Goal: Information Seeking & Learning: Learn about a topic

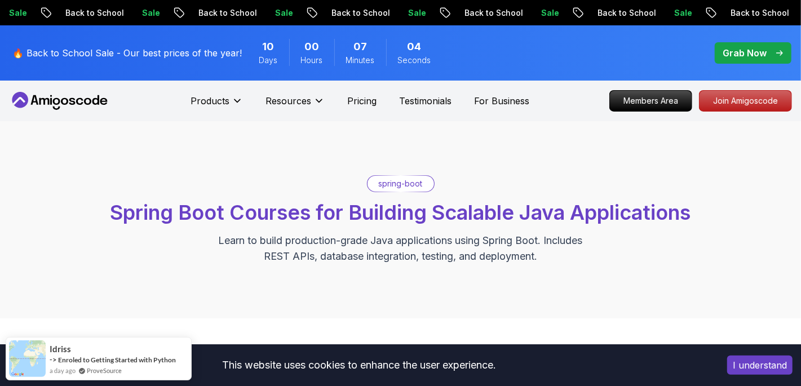
click at [407, 187] on p "spring-boot" at bounding box center [401, 183] width 44 height 11
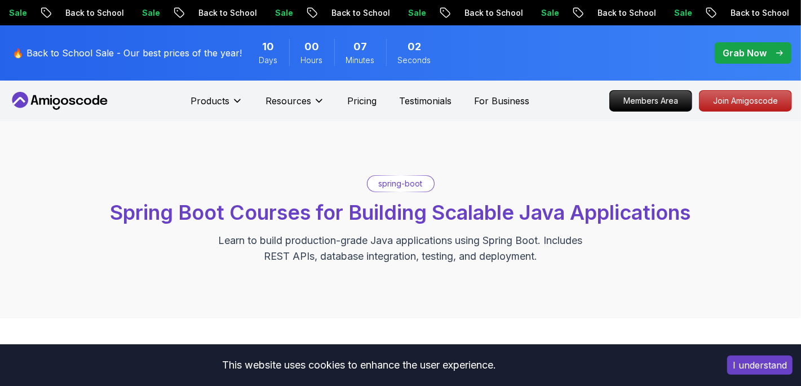
click at [756, 49] on p "Grab Now" at bounding box center [746, 53] width 44 height 14
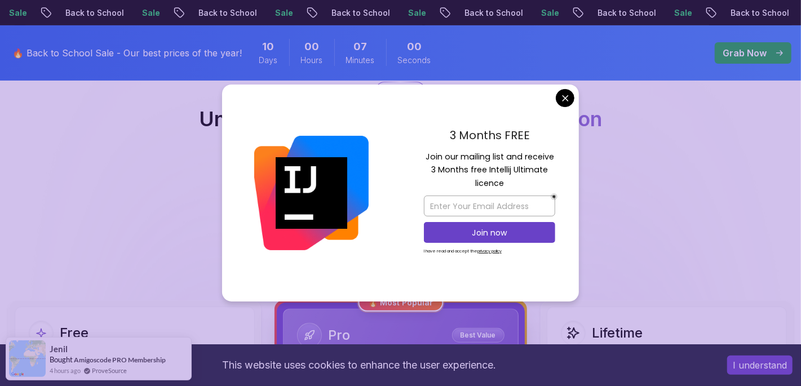
scroll to position [115, 0]
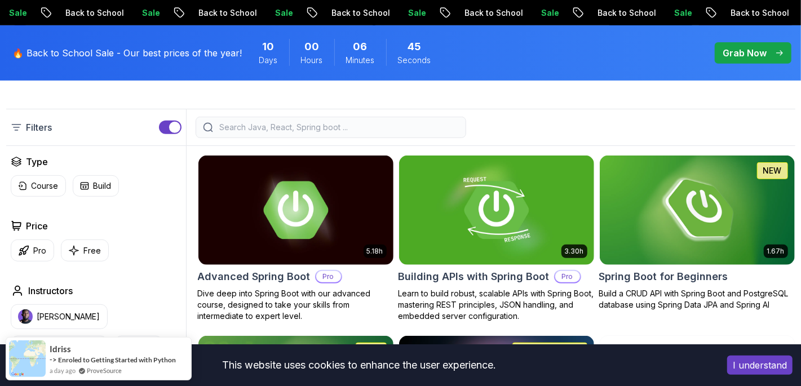
scroll to position [263, 0]
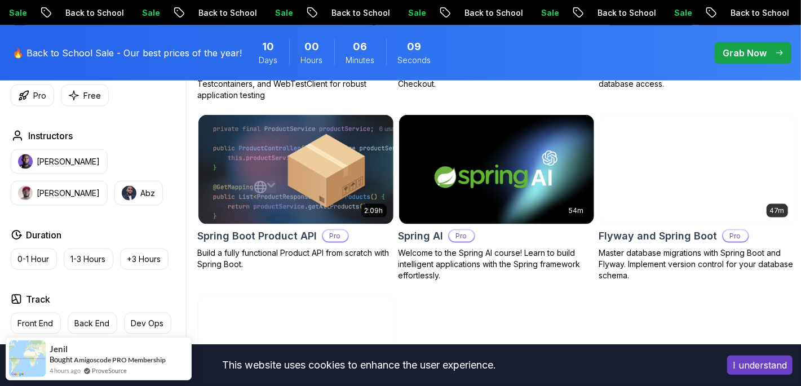
scroll to position [857, 0]
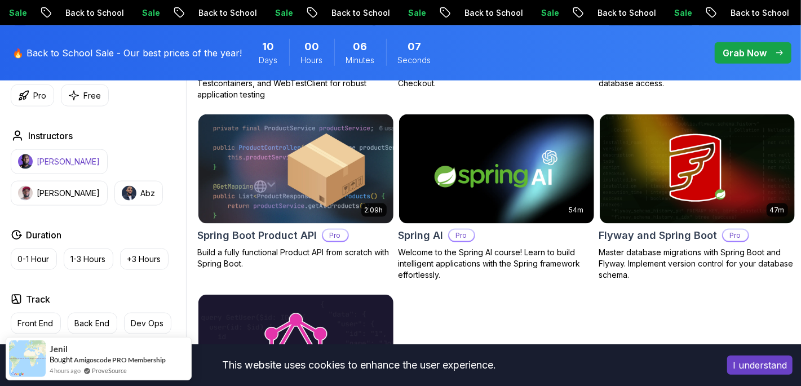
click at [52, 159] on p "[PERSON_NAME]" at bounding box center [68, 161] width 63 height 11
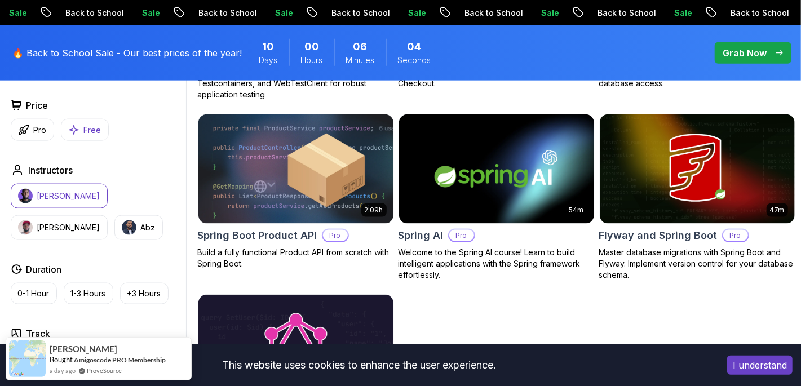
click at [89, 130] on p "Free" at bounding box center [92, 129] width 17 height 11
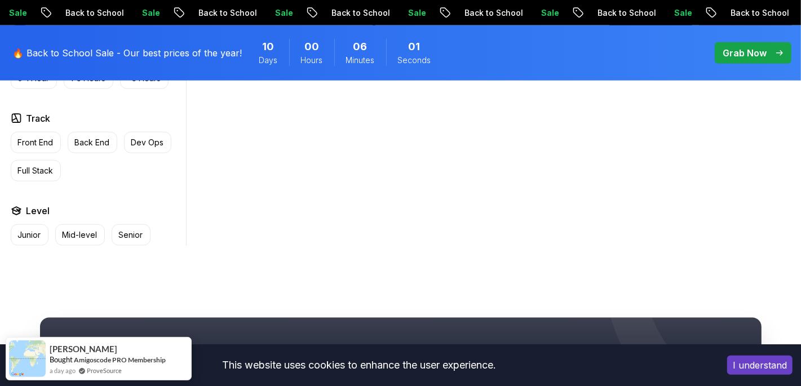
scroll to position [633, 0]
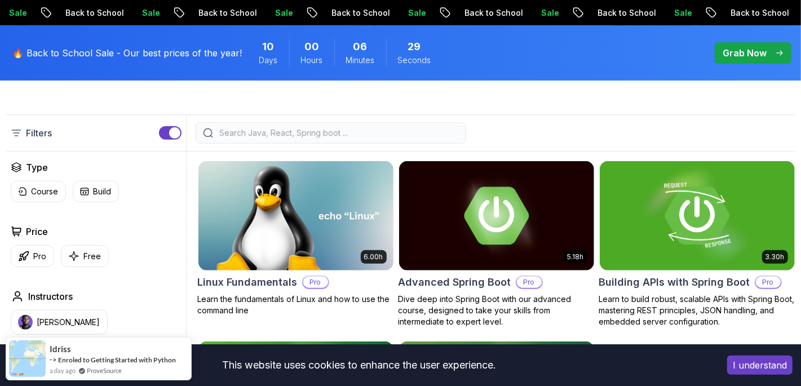
scroll to position [274, 0]
